Goal: Obtain resource: Download file/media

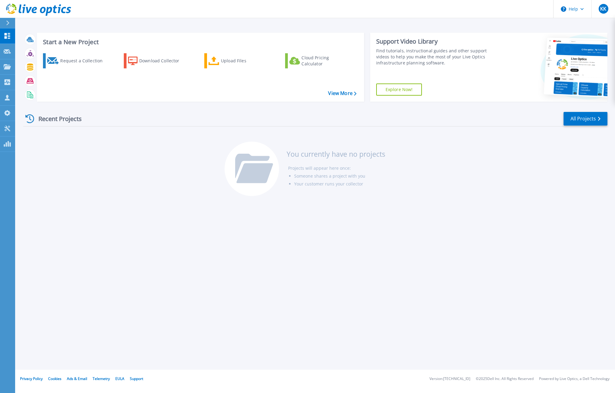
click at [449, 180] on div "Recent Projects All Projects You currently have no projects Projects will appea…" at bounding box center [315, 155] width 584 height 96
click at [237, 63] on div "Upload Files" at bounding box center [245, 61] width 48 height 12
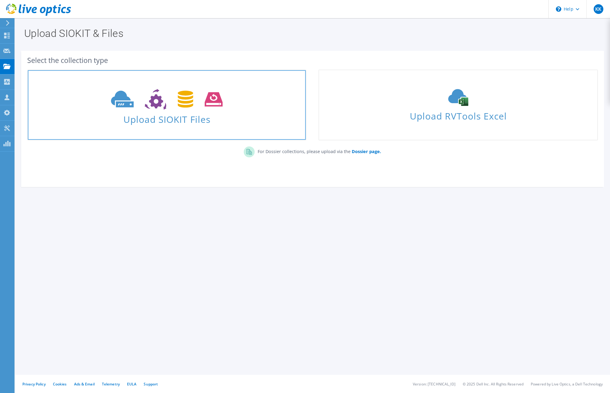
click at [166, 98] on icon at bounding box center [167, 99] width 112 height 21
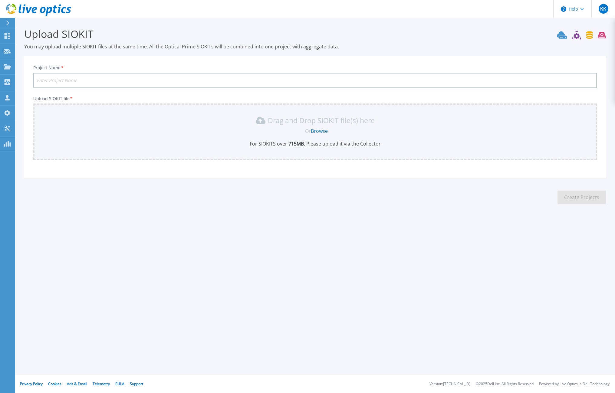
click at [155, 81] on input "Project Name *" at bounding box center [315, 80] width 564 height 15
type input "AFLEN HELKAMO"
click at [321, 132] on link "Browse" at bounding box center [319, 131] width 17 height 7
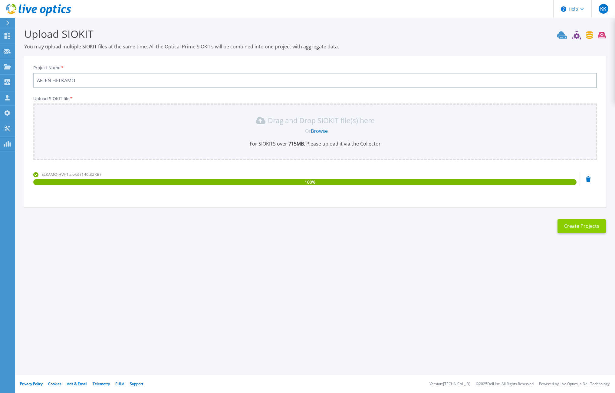
click at [567, 225] on button "Create Projects" at bounding box center [581, 226] width 48 height 14
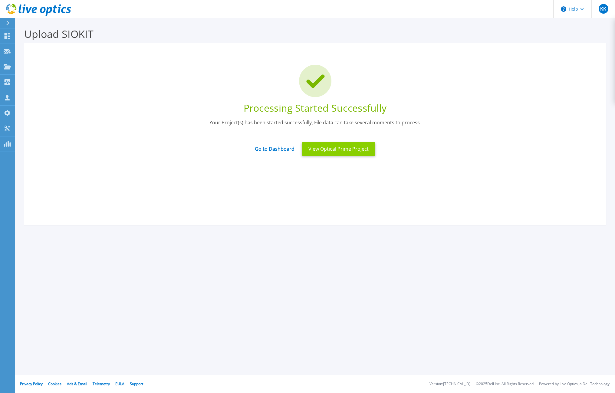
click at [328, 148] on button "View Optical Prime Project" at bounding box center [339, 149] width 74 height 14
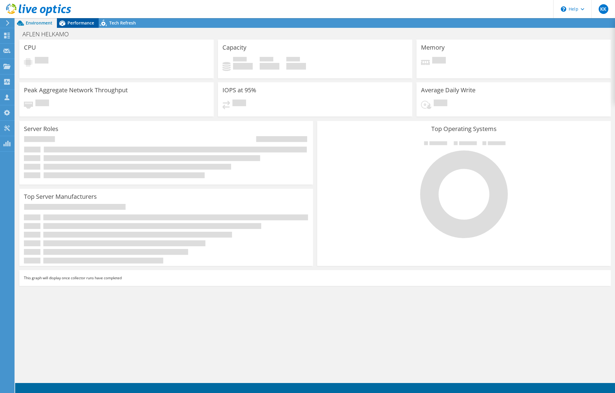
click at [82, 22] on span "Performance" at bounding box center [80, 23] width 27 height 6
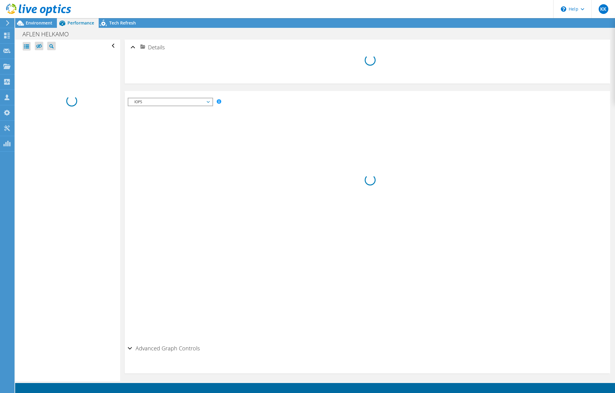
radio input "true"
radio input "false"
click at [367, 273] on section "Workload Concentration: Save Zoom" at bounding box center [367, 259] width 479 height 162
click at [469, 163] on div "IOPS Disk Throughput IO Size Latency Queue Depth CPU Percentage Memory Page Fau…" at bounding box center [367, 220] width 479 height 245
click at [28, 9] on icon at bounding box center [38, 10] width 65 height 12
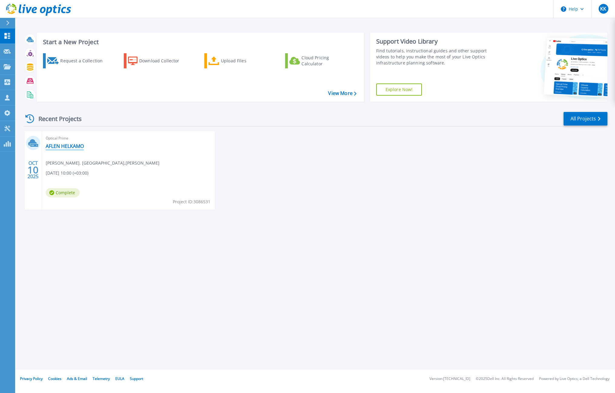
click at [67, 146] on link "AFLEN HELKAMO" at bounding box center [65, 146] width 38 height 6
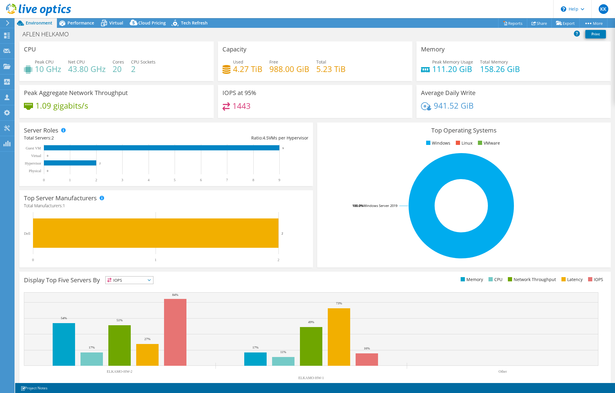
select select "USD"
click at [83, 22] on span "Performance" at bounding box center [80, 23] width 27 height 6
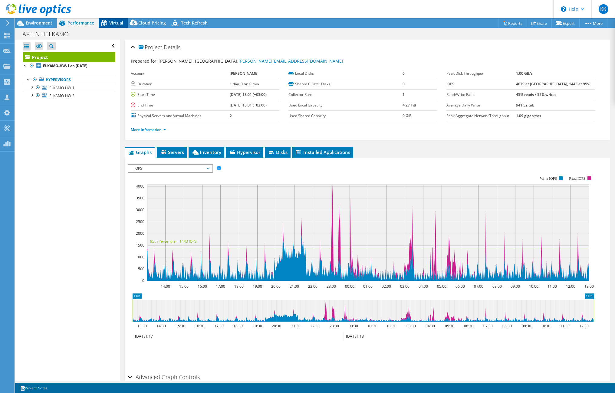
click at [113, 25] on span "Virtual" at bounding box center [116, 23] width 14 height 6
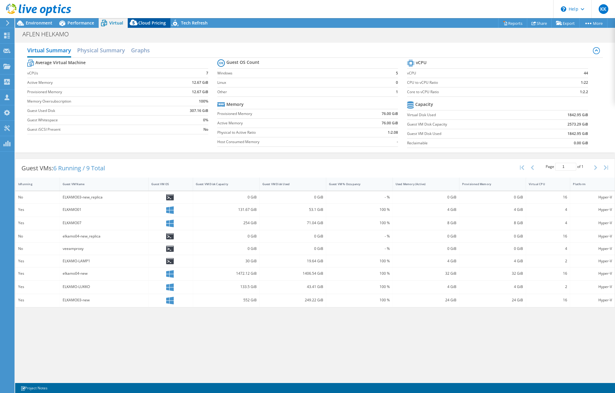
click at [136, 20] on icon at bounding box center [134, 24] width 12 height 12
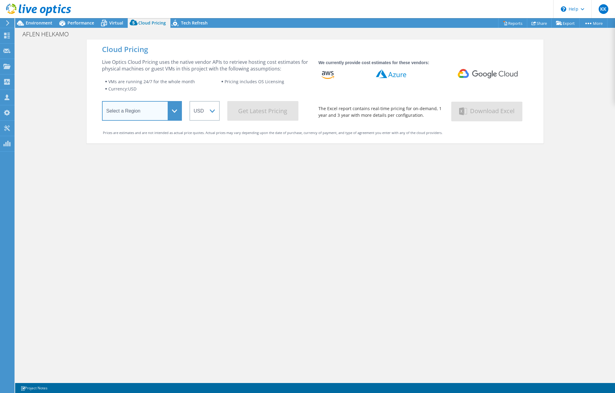
click at [174, 110] on select "Select a Region Asia Pacific (Hong Kong) Asia Pacific (Mumbai) Asia Pacific (Se…" at bounding box center [142, 111] width 80 height 20
select select "EUFrankfurt"
click at [102, 102] on select "Select a Region Asia Pacific (Hong Kong) Asia Pacific (Mumbai) Asia Pacific (Se…" at bounding box center [142, 111] width 80 height 20
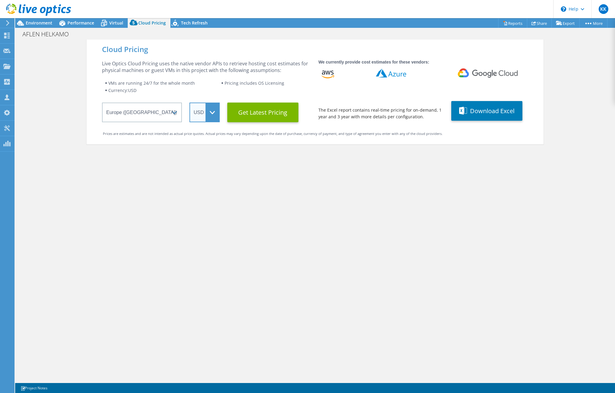
click at [209, 113] on select "ARS AUD BRL CAD CHF CLP CNY DKK EUR GBP HKD HUF INR JPY MXN MYR NOK NZD PEN SEK…" at bounding box center [204, 113] width 30 height 20
select select "EUR"
click at [189, 103] on select "ARS AUD BRL CAD CHF CLP CNY DKK EUR GBP HKD HUF INR JPY MXN MYR NOK NZD PEN SEK…" at bounding box center [204, 113] width 30 height 20
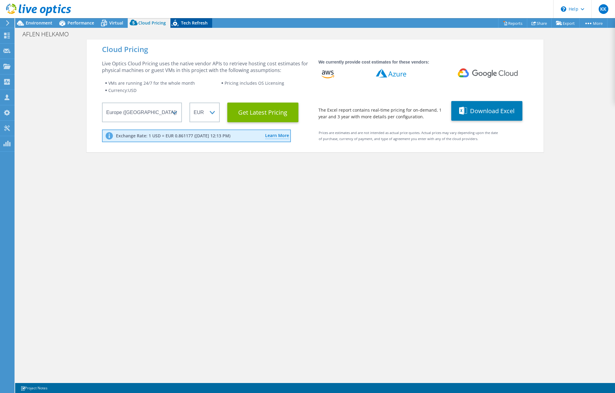
click at [199, 24] on span "Tech Refresh" at bounding box center [194, 23] width 27 height 6
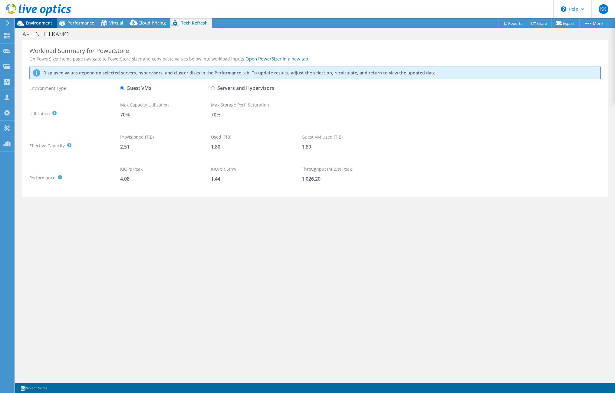
click at [45, 23] on span "Environment" at bounding box center [39, 23] width 27 height 6
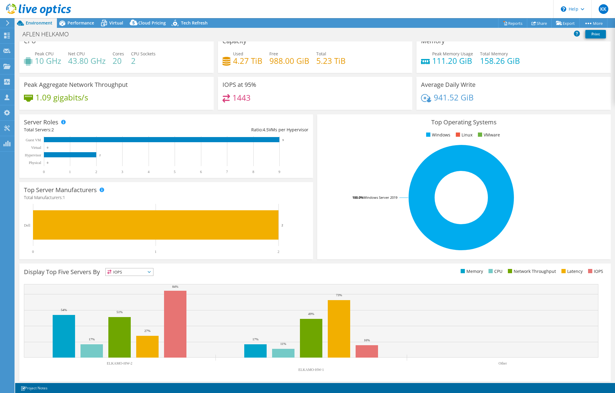
scroll to position [11, 0]
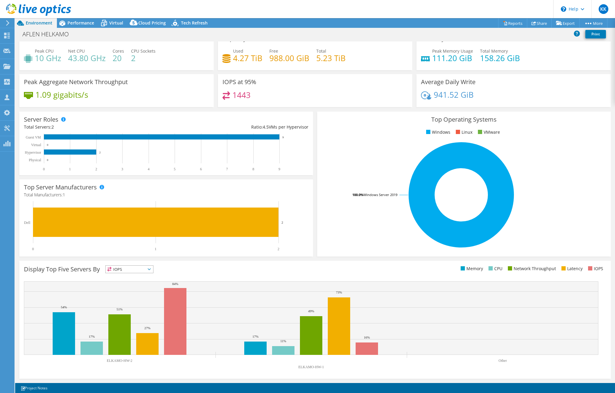
click at [149, 269] on icon at bounding box center [149, 269] width 3 height 2
click at [145, 282] on li "Memory" at bounding box center [130, 285] width 48 height 8
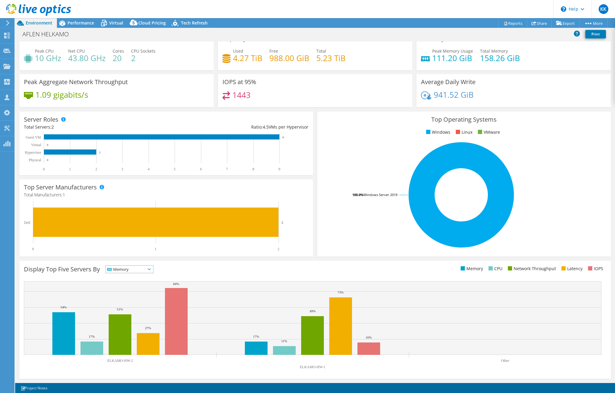
click at [153, 270] on span "Memory" at bounding box center [130, 269] width 48 height 7
click at [142, 303] on li "Network Throughput" at bounding box center [130, 302] width 48 height 8
click at [197, 264] on div "Display Top Five Servers By Network Throughput IOPS" at bounding box center [314, 320] width 591 height 118
click at [164, 269] on icon at bounding box center [162, 269] width 3 height 2
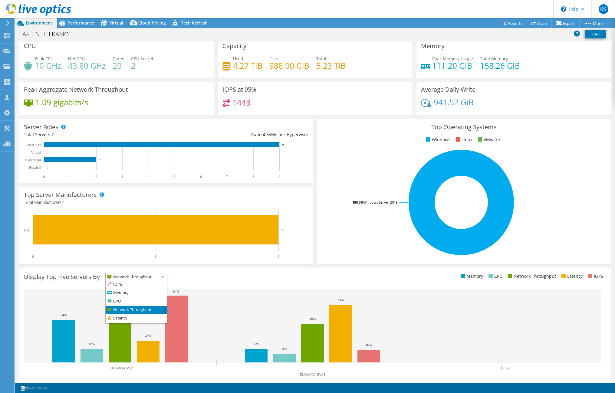
scroll to position [0, 0]
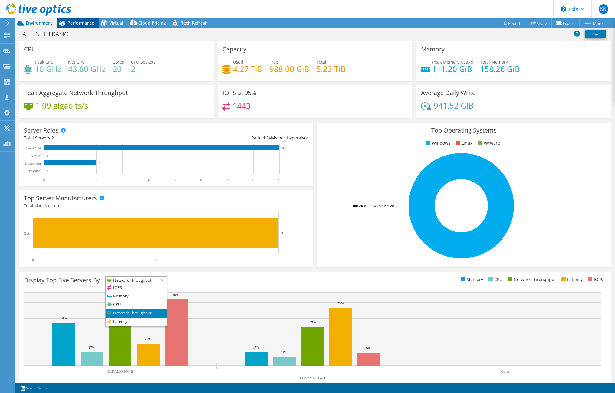
click at [79, 25] on span "Performance" at bounding box center [80, 23] width 27 height 6
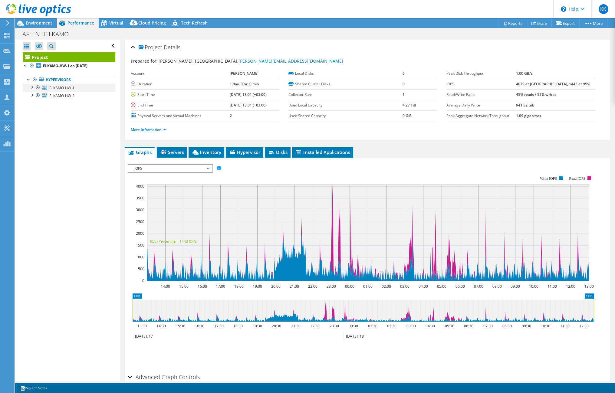
click at [31, 86] on div at bounding box center [32, 87] width 6 height 6
click at [32, 126] on div at bounding box center [32, 126] width 6 height 6
click at [72, 98] on link "0 C:" at bounding box center [69, 96] width 93 height 8
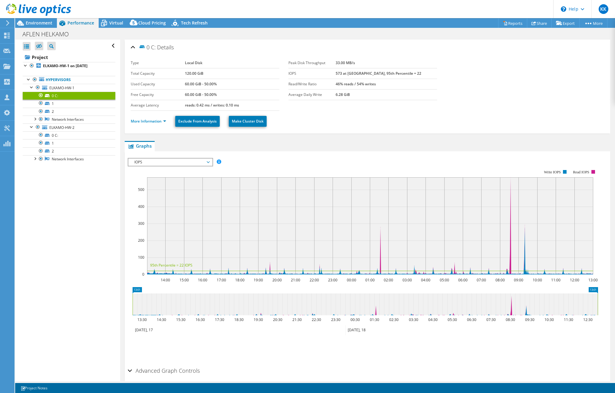
click at [208, 163] on span "IOPS" at bounding box center [170, 162] width 78 height 7
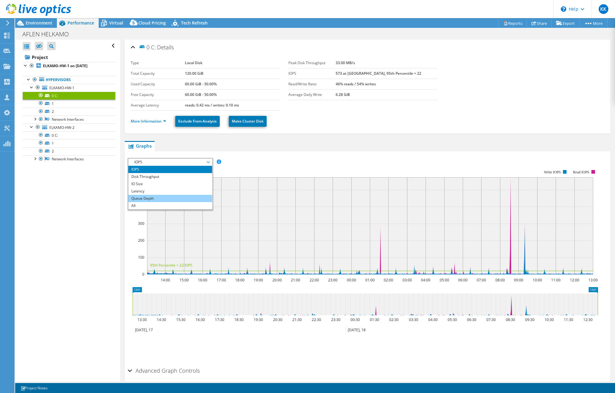
click at [195, 198] on li "Queue Depth" at bounding box center [170, 198] width 84 height 7
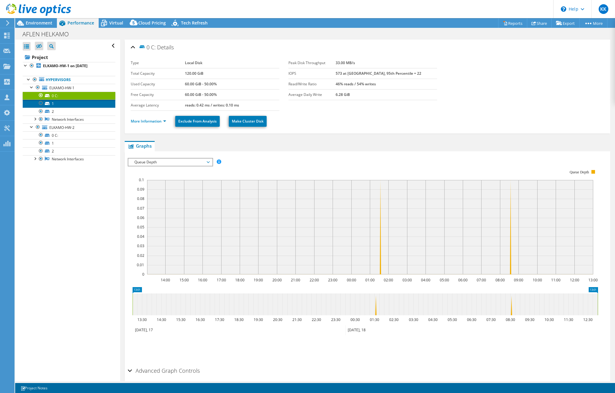
click at [86, 105] on link "1" at bounding box center [69, 104] width 93 height 8
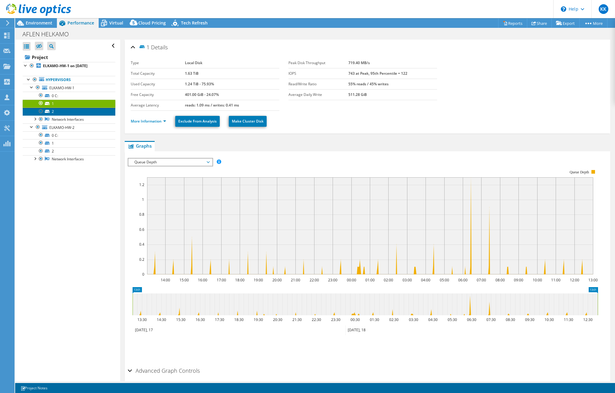
click at [85, 110] on link "2" at bounding box center [69, 112] width 93 height 8
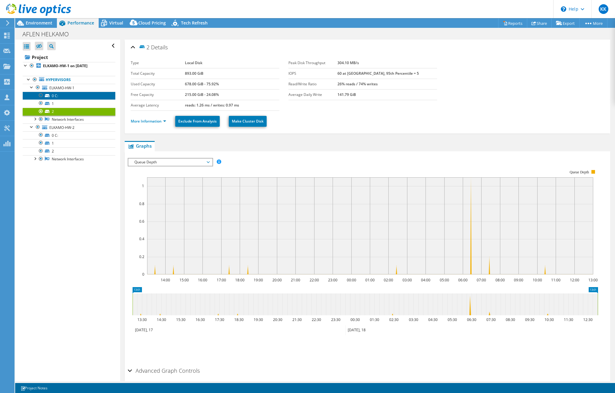
click at [79, 97] on link "0 C:" at bounding box center [69, 96] width 93 height 8
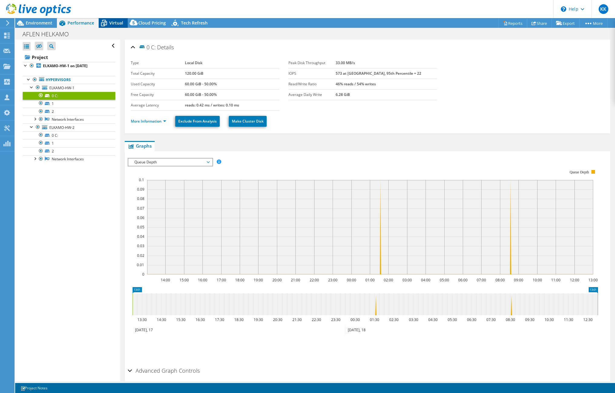
click at [118, 20] on span "Virtual" at bounding box center [116, 23] width 14 height 6
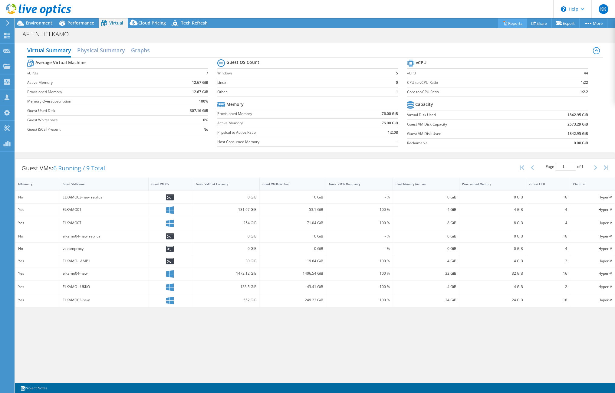
click at [511, 22] on link "Reports" at bounding box center [512, 22] width 29 height 9
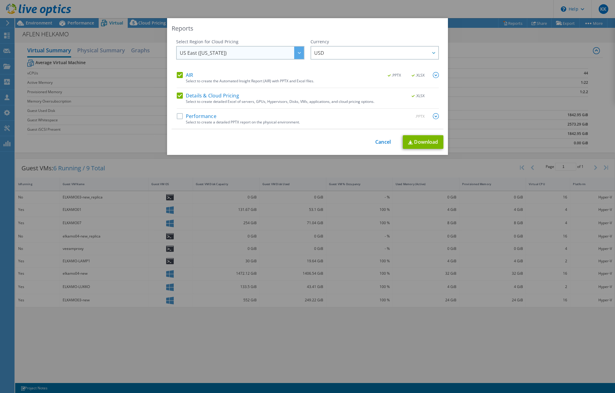
click at [294, 51] on div at bounding box center [299, 53] width 10 height 12
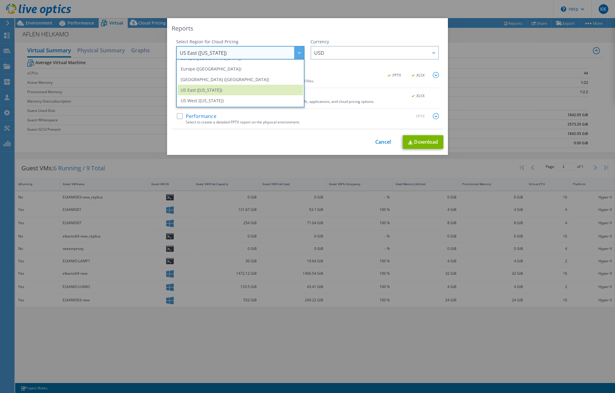
scroll to position [51, 0]
click at [265, 90] on li "Europe (Frankfurt)" at bounding box center [240, 88] width 125 height 11
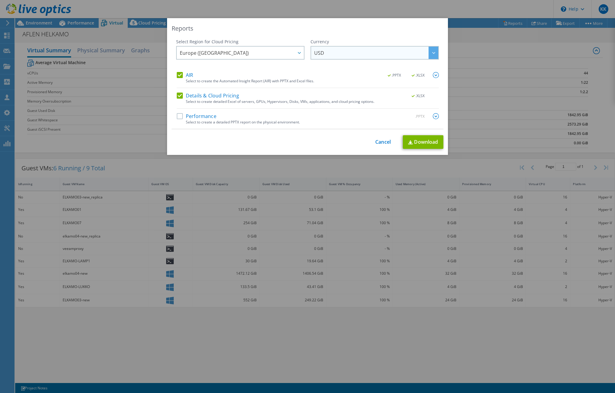
click at [364, 49] on span "USD" at bounding box center [376, 53] width 124 height 12
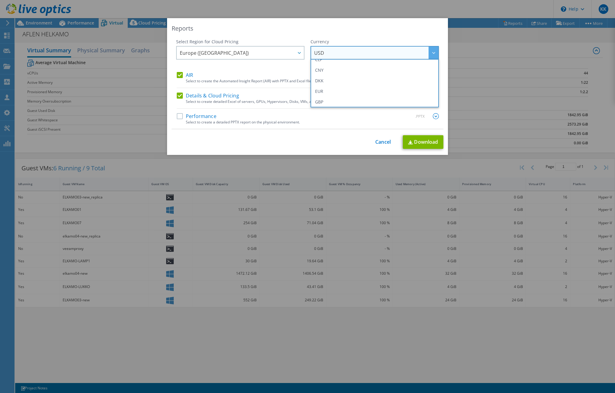
scroll to position [61, 0]
click at [348, 90] on li "EUR" at bounding box center [374, 90] width 125 height 11
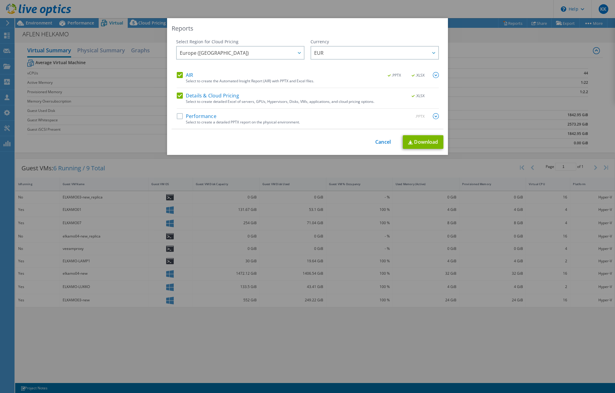
click at [177, 117] on label "Performance" at bounding box center [197, 116] width 40 height 6
click at [0, 0] on input "Performance" at bounding box center [0, 0] width 0 height 0
click at [433, 114] on img at bounding box center [436, 116] width 6 height 6
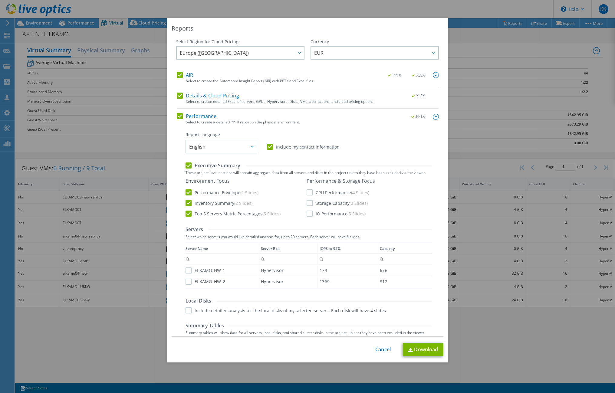
scroll to position [33, 0]
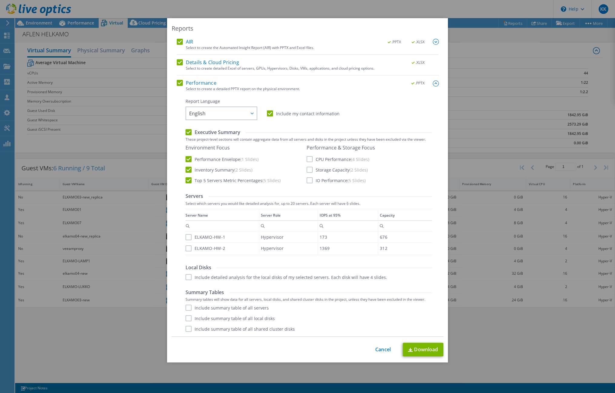
click at [307, 159] on label "CPU Performance (4 Slides)" at bounding box center [338, 159] width 63 height 6
click at [0, 0] on input "CPU Performance (4 Slides)" at bounding box center [0, 0] width 0 height 0
click at [307, 167] on label "Storage Capacity (2 Slides)" at bounding box center [337, 170] width 61 height 6
click at [0, 0] on input "Storage Capacity (2 Slides)" at bounding box center [0, 0] width 0 height 0
click at [307, 178] on label "IO Performance (5 Slides)" at bounding box center [336, 180] width 59 height 6
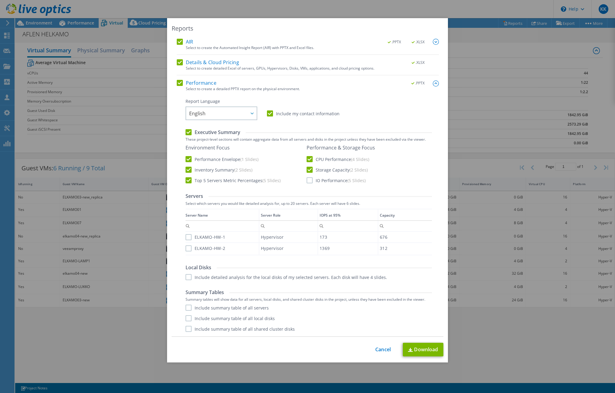
click at [0, 0] on input "IO Performance (5 Slides)" at bounding box center [0, 0] width 0 height 0
click at [186, 307] on label "Include summary table of all servers" at bounding box center [227, 308] width 83 height 6
click at [0, 0] on input "Include summary table of all servers" at bounding box center [0, 0] width 0 height 0
click at [186, 318] on label "Include summary table of all local disks" at bounding box center [230, 318] width 89 height 6
click at [0, 0] on input "Include summary table of all local disks" at bounding box center [0, 0] width 0 height 0
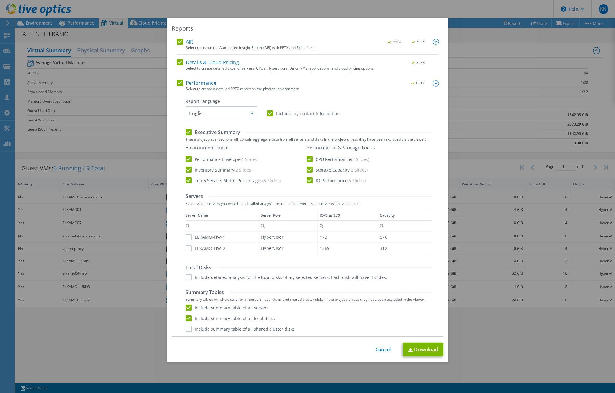
click at [187, 329] on label "Include summary table of all shared cluster disks" at bounding box center [240, 329] width 109 height 6
click at [0, 0] on input "Include summary table of all shared cluster disks" at bounding box center [0, 0] width 0 height 0
click at [410, 347] on link "Download" at bounding box center [423, 350] width 41 height 14
